Goal: Check status: Check status

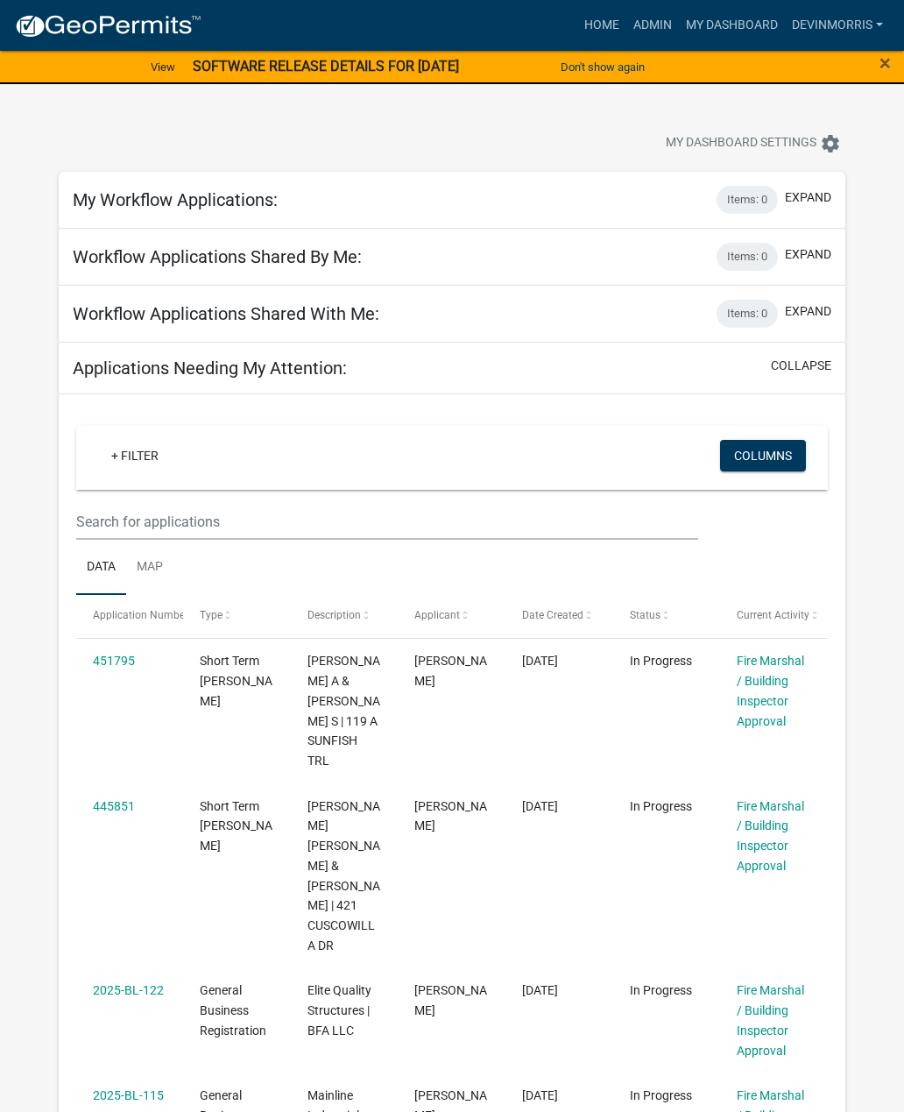
click at [642, 21] on link "Admin" at bounding box center [653, 25] width 53 height 33
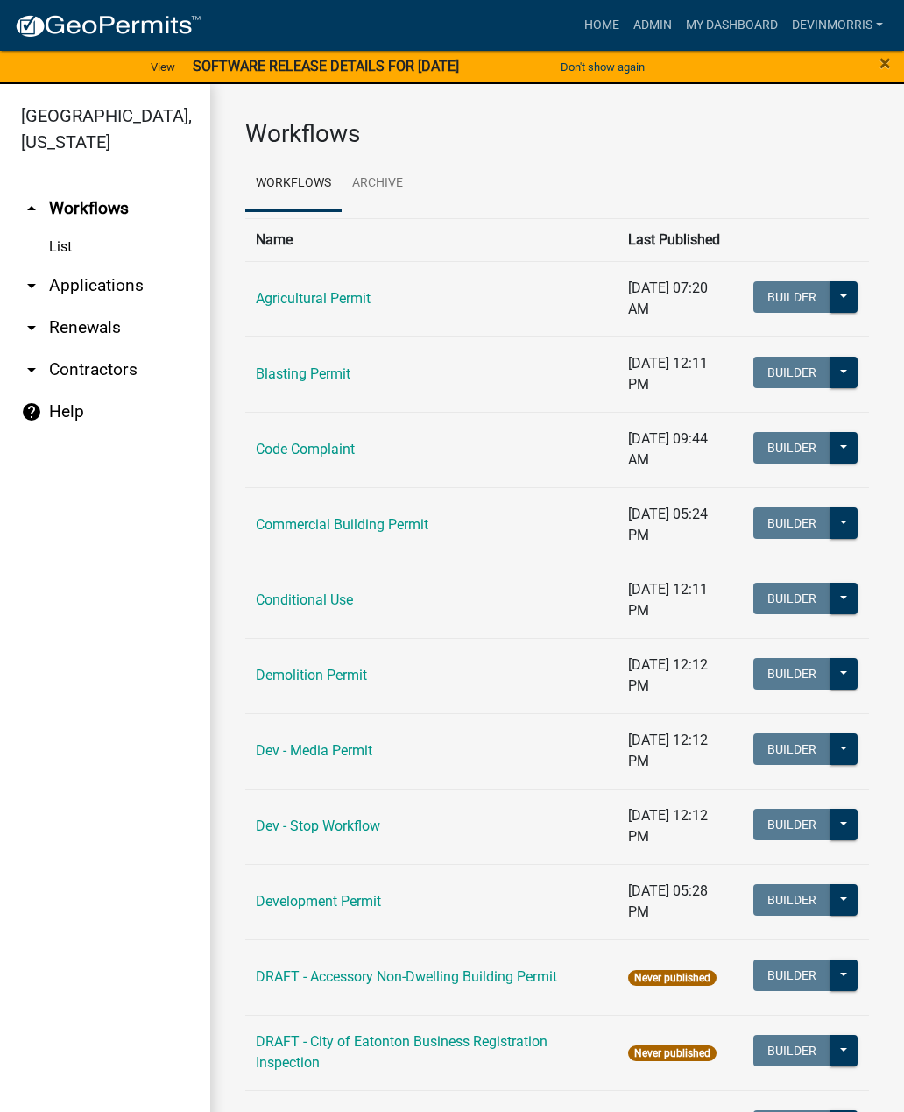
click at [354, 532] on link "Commercial Building Permit" at bounding box center [342, 524] width 173 height 17
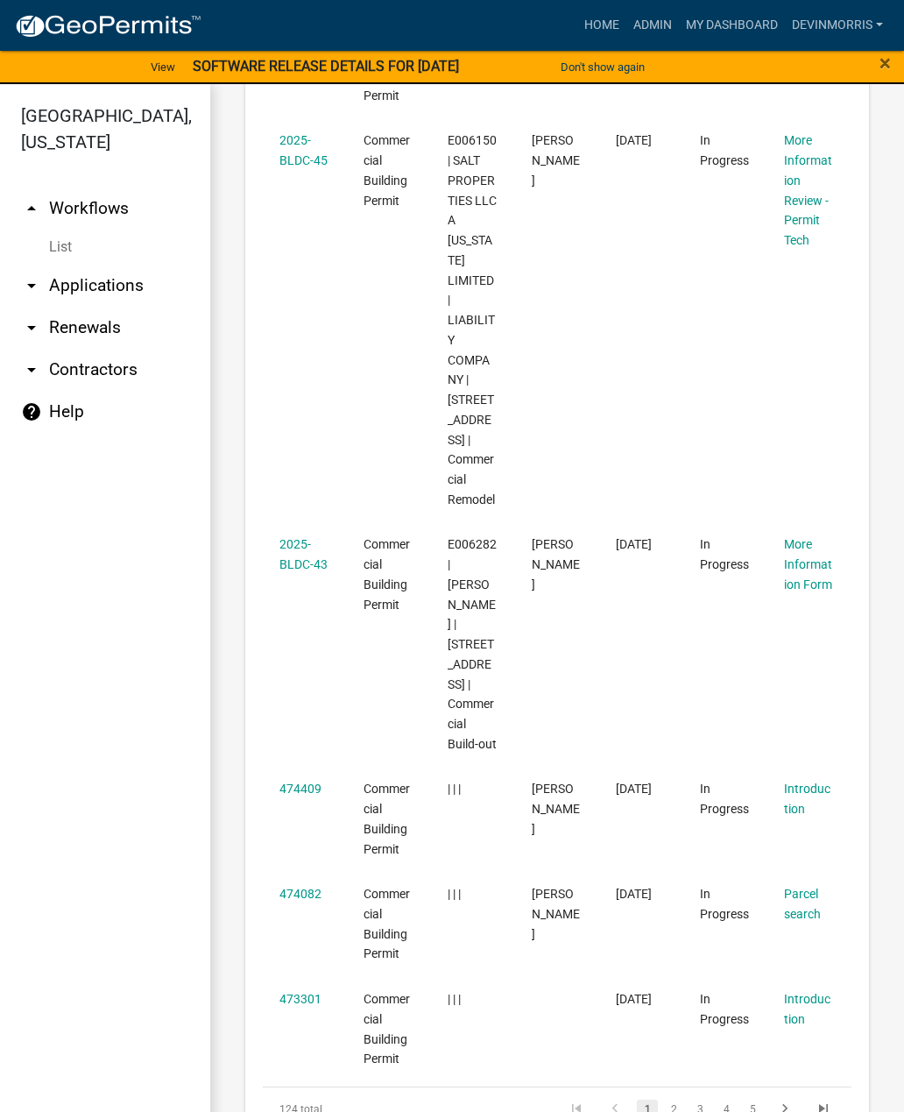
scroll to position [1706, 0]
click at [673, 1101] on link "2" at bounding box center [673, 1110] width 21 height 19
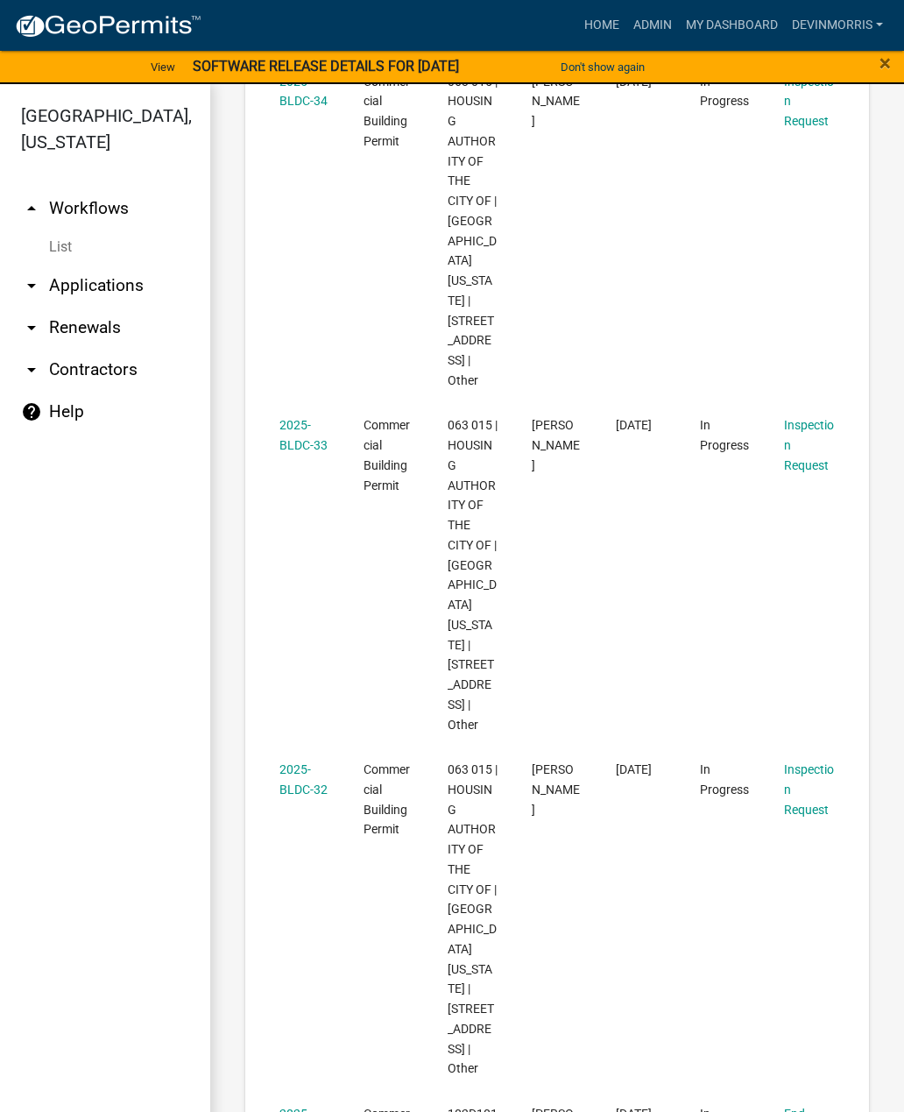
scroll to position [21, 0]
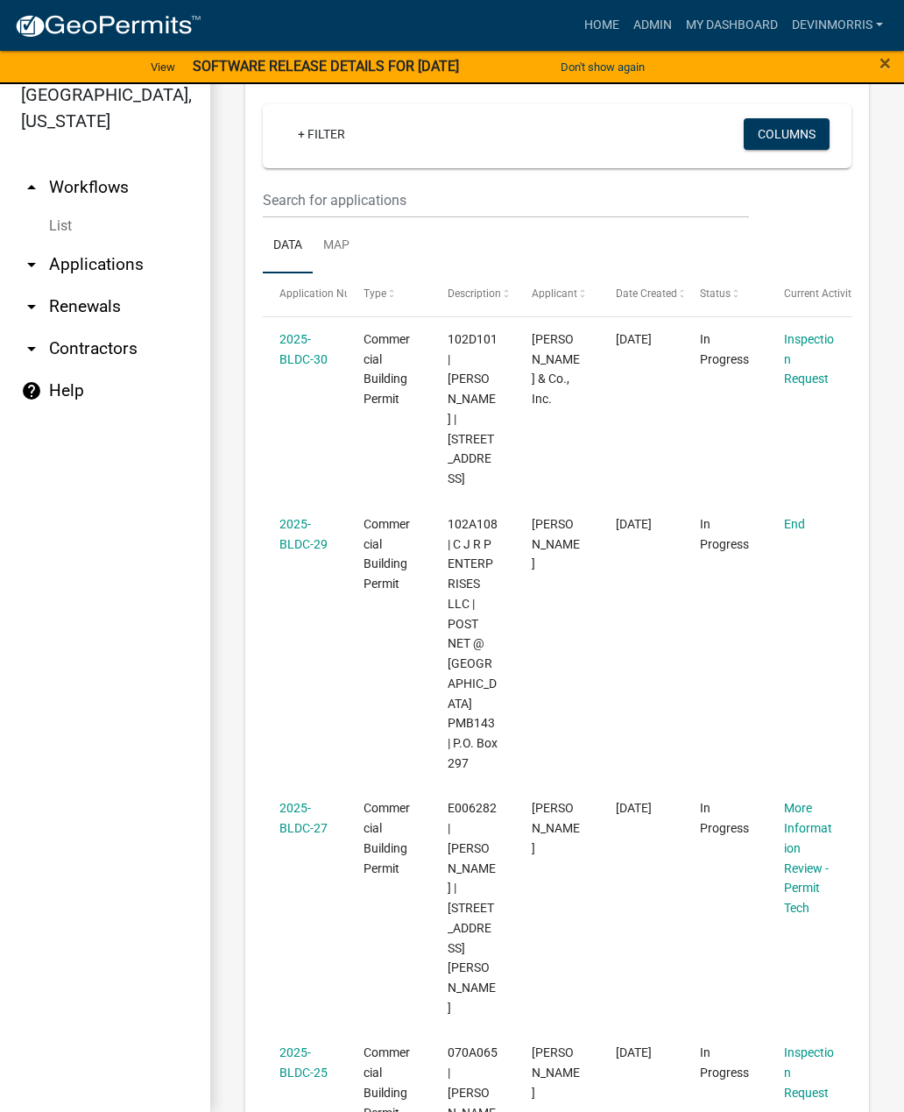
scroll to position [762, 0]
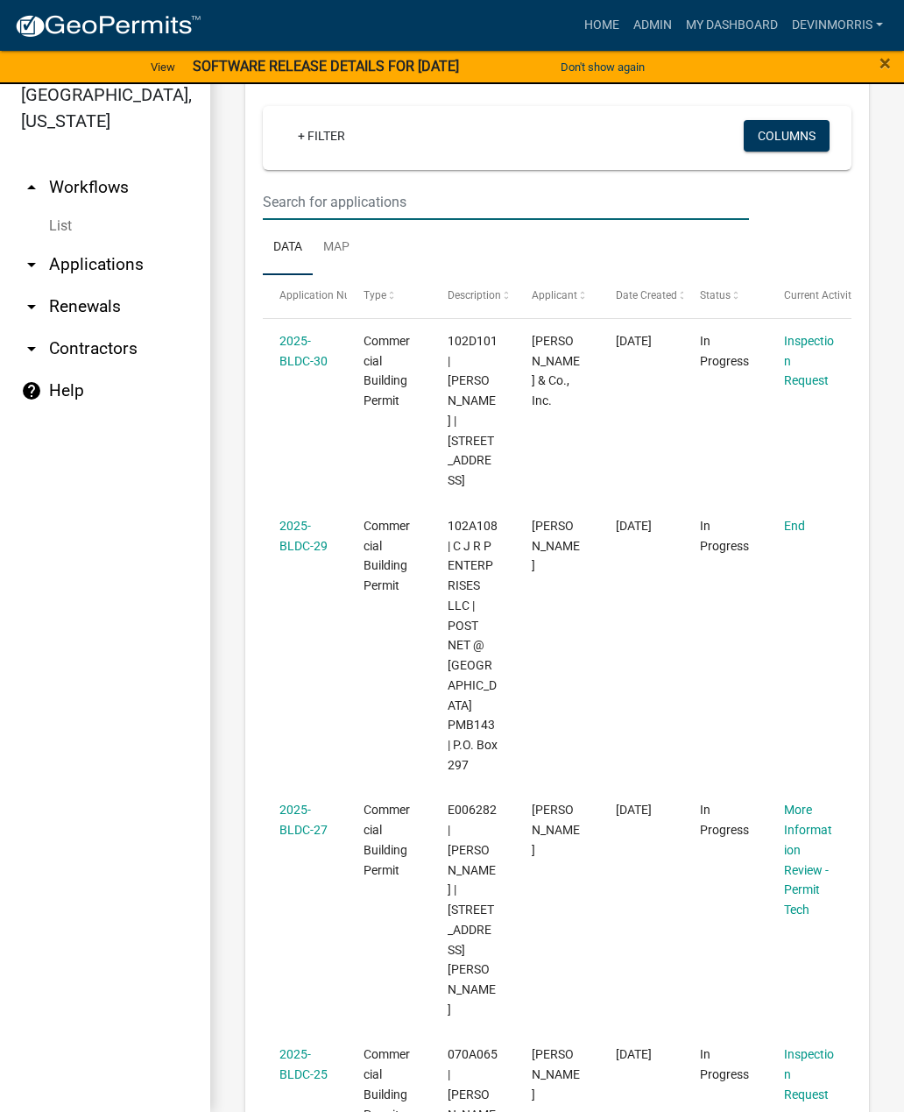
click at [408, 205] on input "text" at bounding box center [506, 202] width 486 height 36
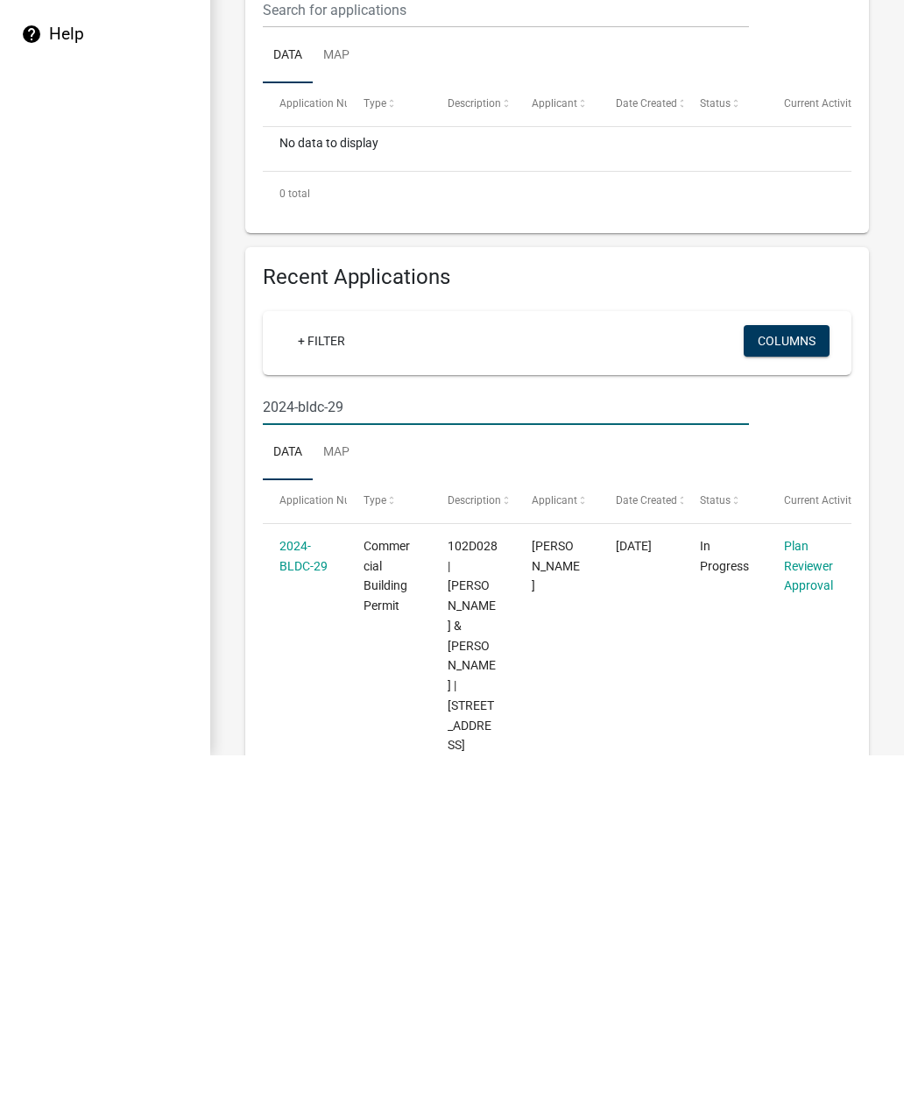
scroll to position [216, 0]
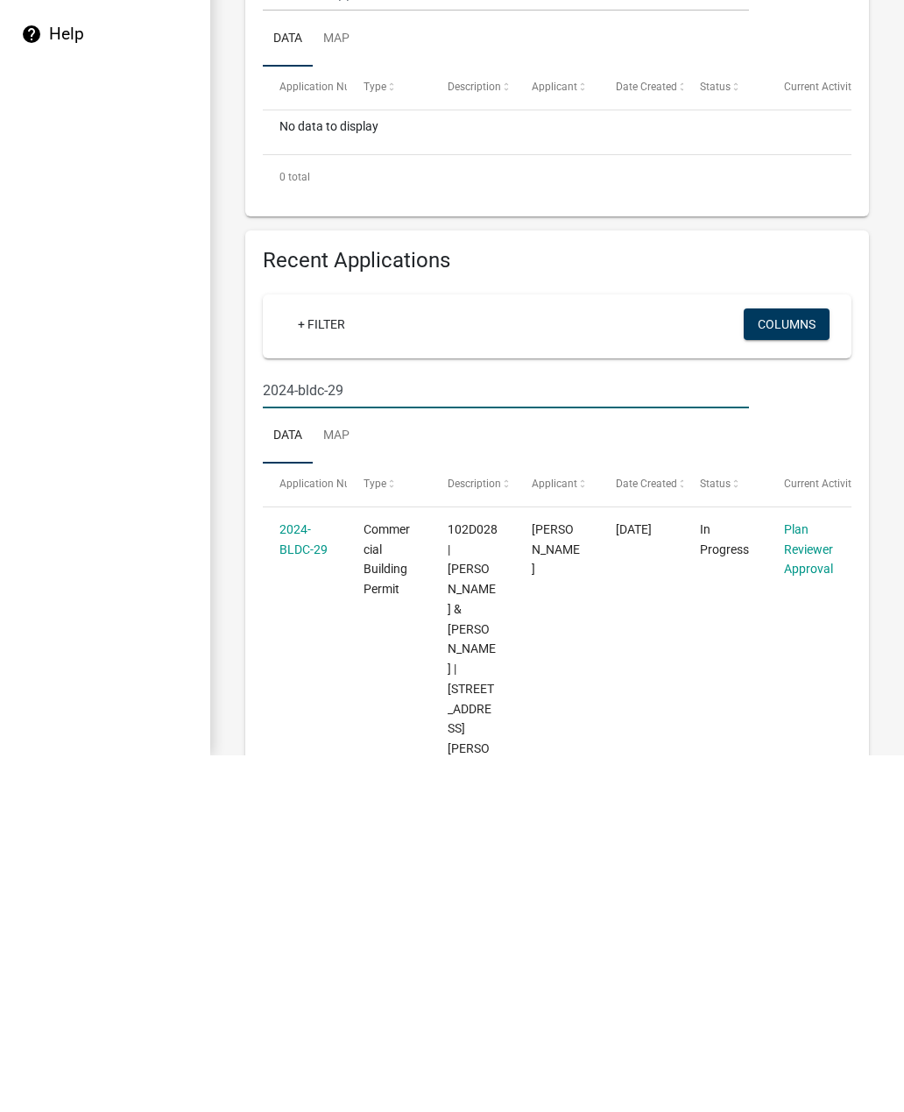
type input "2024-bldc-29"
click at [294, 879] on link "2024-BLDC-29" at bounding box center [304, 896] width 48 height 34
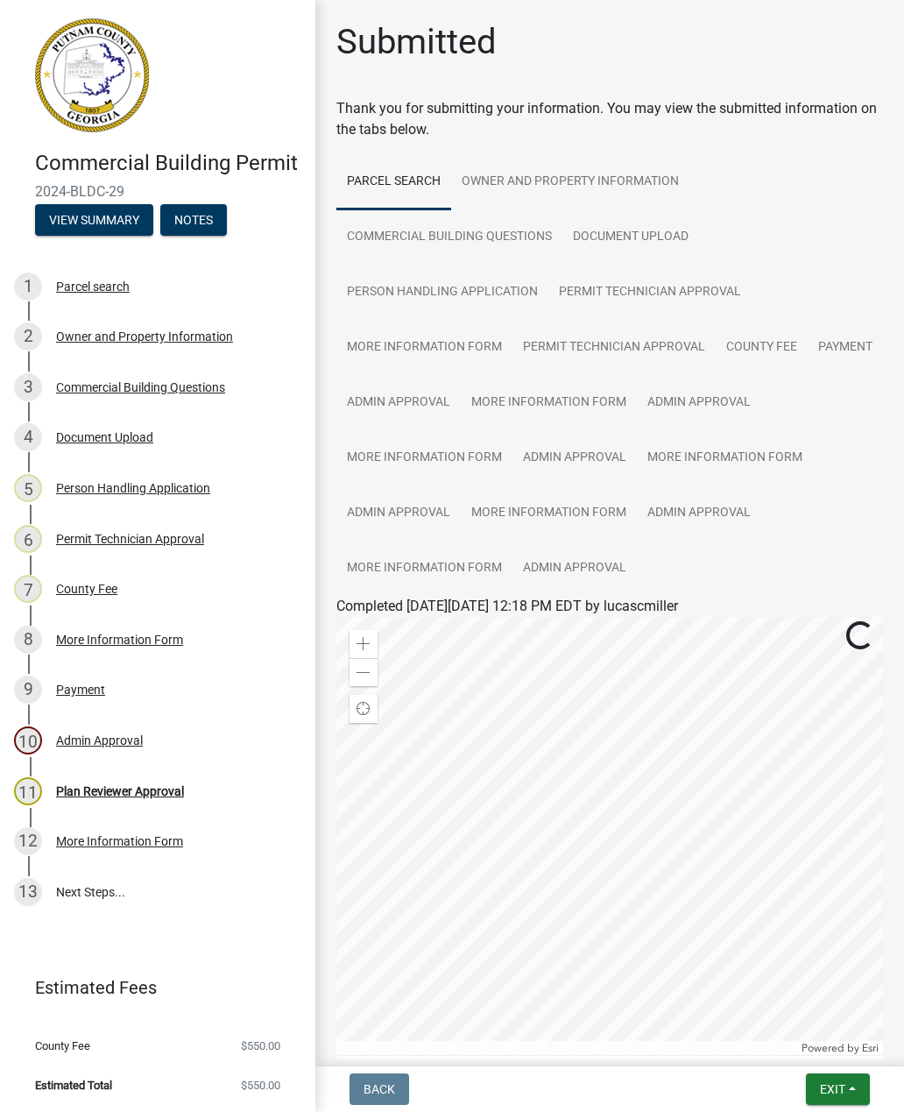
click at [113, 432] on div "Document Upload" at bounding box center [104, 437] width 97 height 12
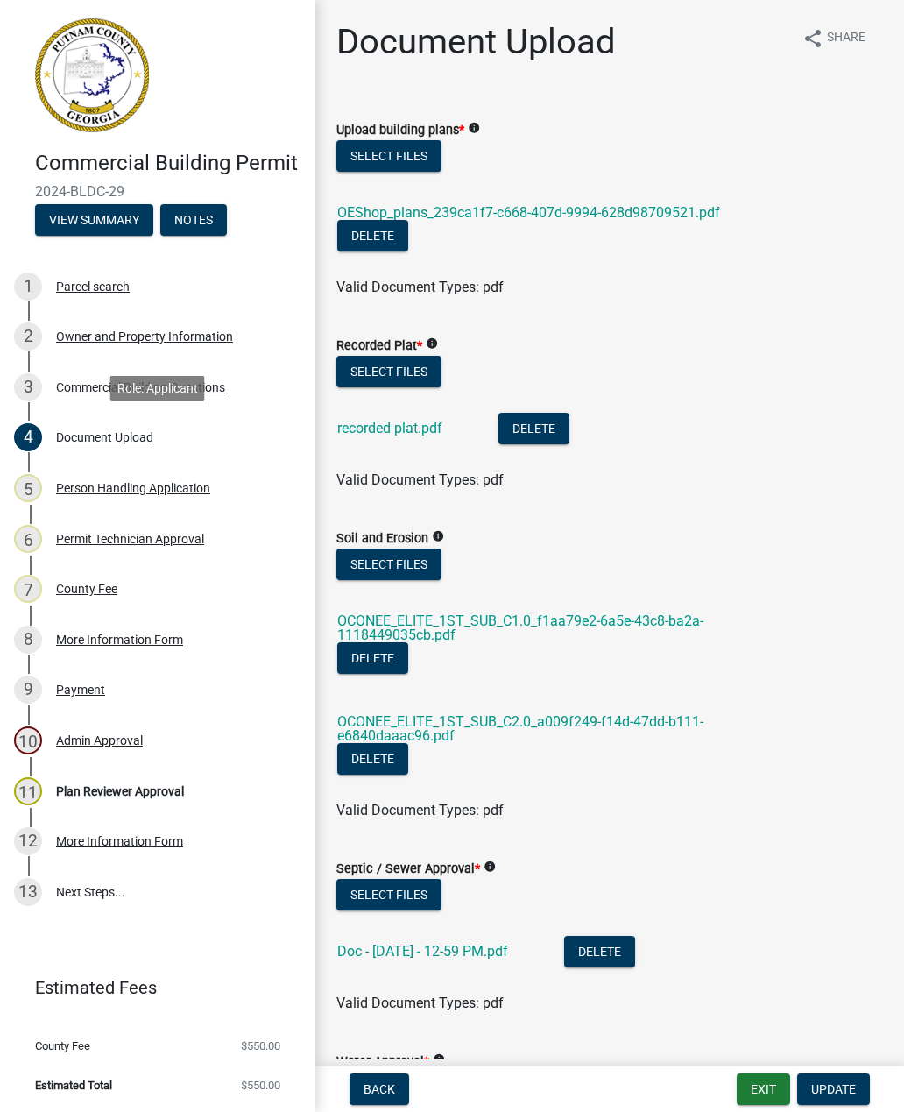
click at [616, 211] on link "OEShop_plans_239ca1f7-c668-407d-9994-628d98709521.pdf" at bounding box center [528, 212] width 383 height 17
